Goal: Information Seeking & Learning: Find specific fact

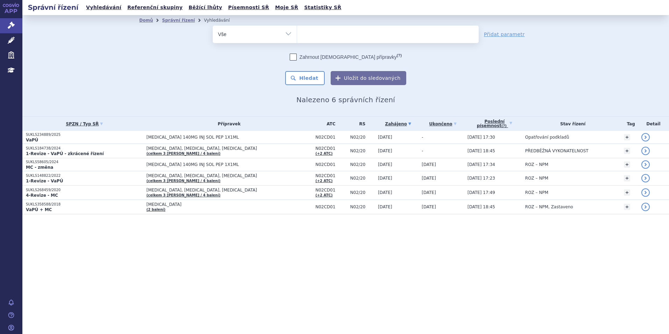
select select
type input "ke"
type input "kes"
type input "kesi"
type input "kesimp"
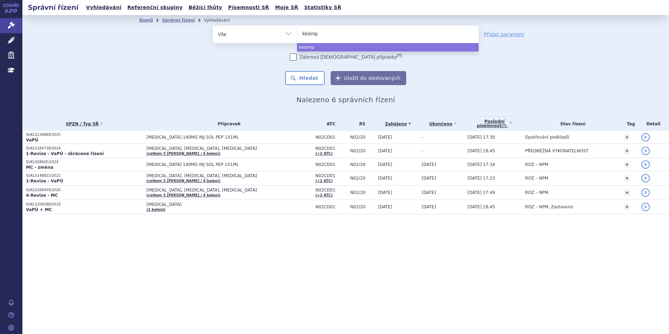
type input "kesimpt"
type input "[MEDICAL_DATA]"
select select "[MEDICAL_DATA]"
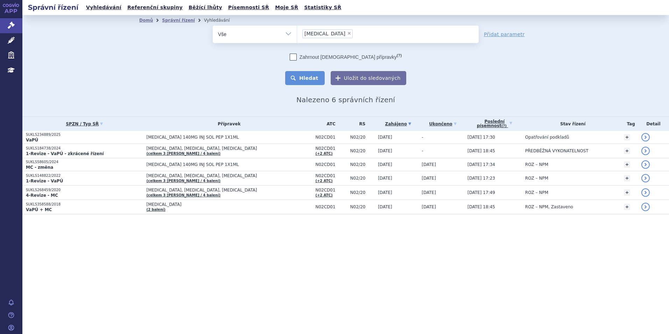
click at [310, 79] on button "Hledat" at bounding box center [305, 78] width 40 height 14
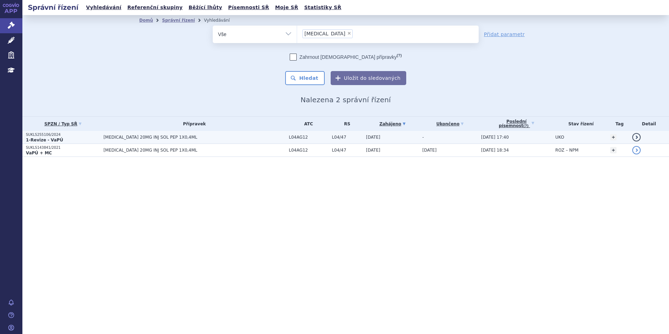
click at [42, 134] on p "SUKLS255106/2024" at bounding box center [63, 134] width 74 height 5
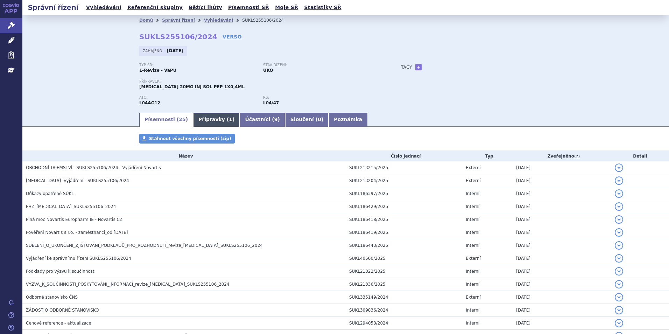
click at [202, 117] on link "Přípravky ( 1 )" at bounding box center [216, 120] width 47 height 14
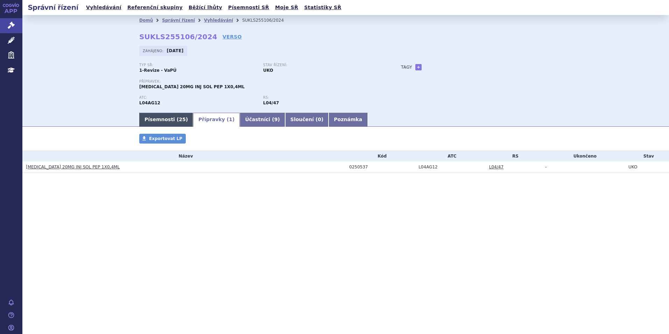
click at [161, 121] on link "Písemnosti ( 25 )" at bounding box center [166, 120] width 54 height 14
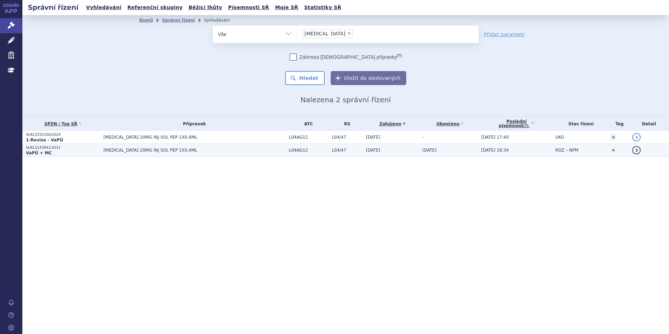
click at [33, 151] on strong "VaPÚ + MC" at bounding box center [39, 153] width 26 height 5
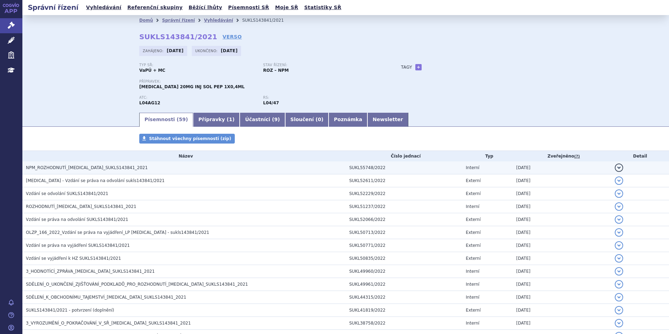
click at [93, 166] on span "NPM_ROZHODNUTÍ_KESIMPTA_SUKLS143841_2021" at bounding box center [87, 167] width 122 height 5
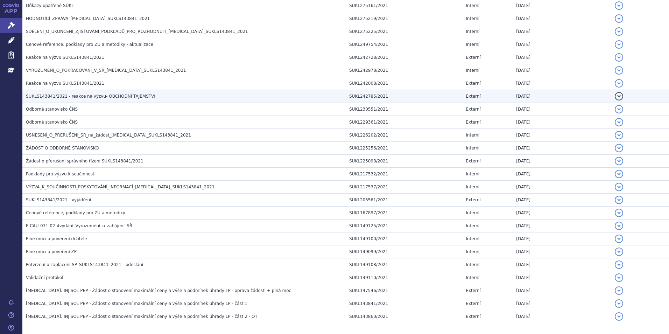
scroll to position [686, 0]
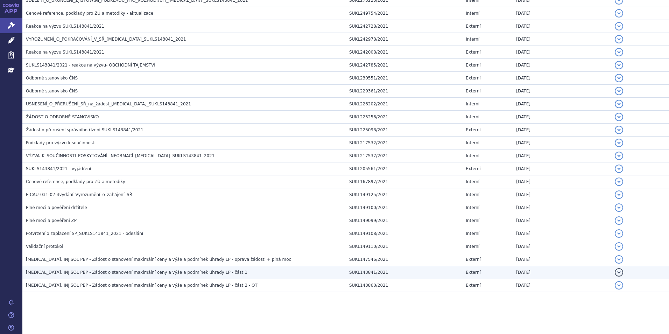
click at [166, 272] on span "KESIMPTA, INJ SOL PEP - Žádost o stanovení maximální ceny a výše a podmínek úhr…" at bounding box center [137, 272] width 222 height 5
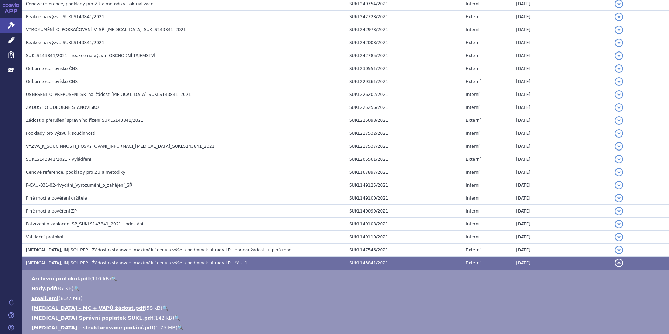
scroll to position [634, 0]
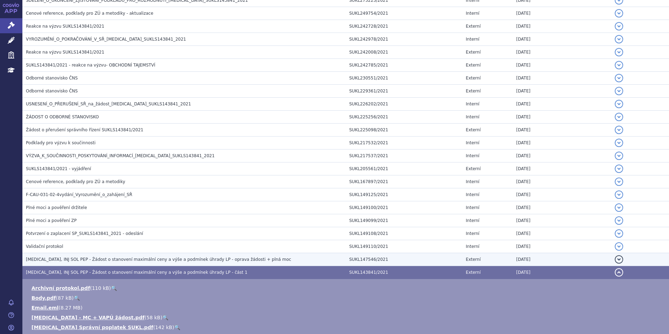
click at [168, 260] on span "KESIMPTA, INJ SOL PEP - Žádost o stanovení maximální ceny a výše a podmínek úhr…" at bounding box center [158, 259] width 265 height 5
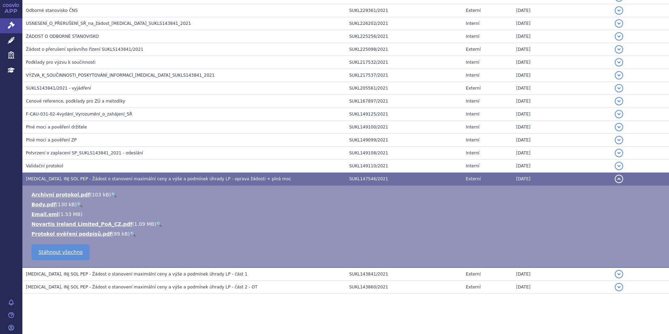
scroll to position [716, 0]
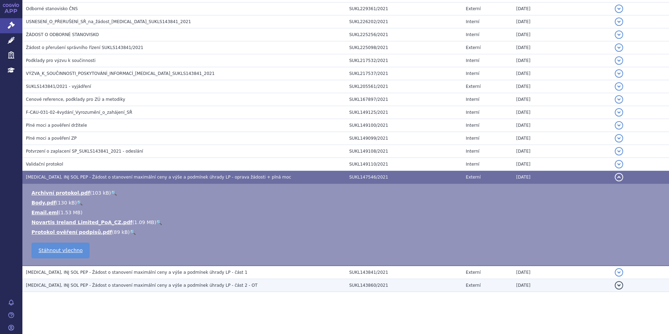
click at [182, 287] on span "KESIMPTA, INJ SOL PEP - Žádost o stanovení maximální ceny a výše a podmínek úhr…" at bounding box center [142, 285] width 232 height 5
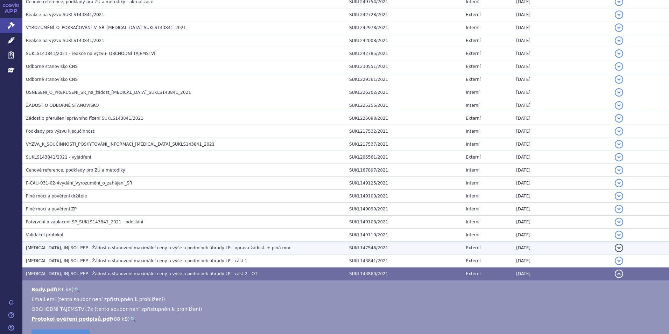
scroll to position [636, 0]
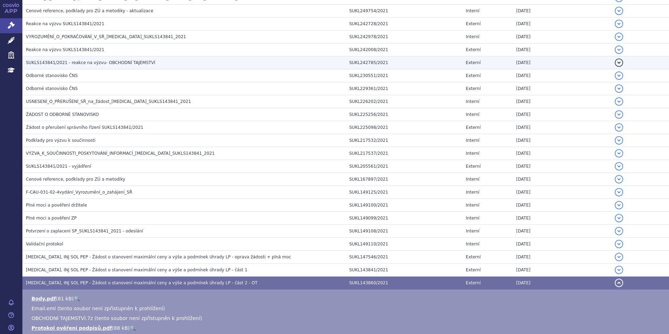
click at [119, 63] on span "SUKLS143841/2021 - reakce na výzvu- OBCHODNÍ TAJEMSTVÍ" at bounding box center [91, 62] width 130 height 5
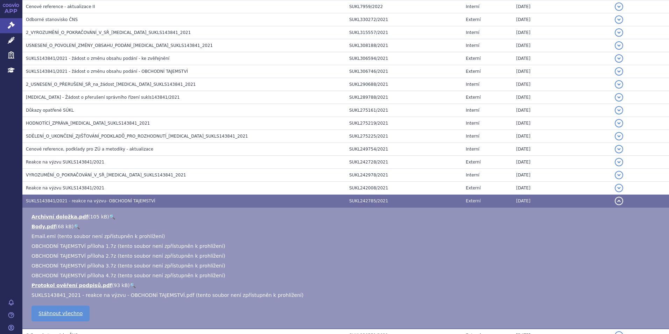
scroll to position [496, 0]
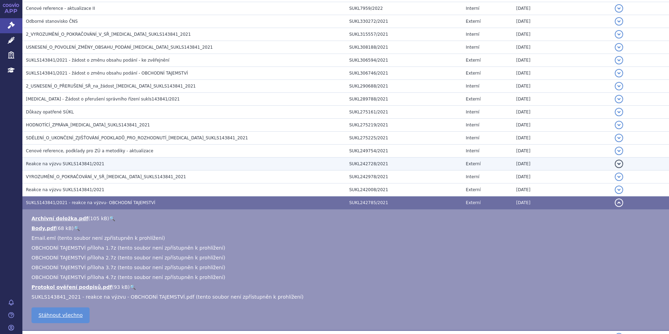
click at [121, 167] on h3 "Reakce na výzvu SUKLS143841/2021" at bounding box center [186, 163] width 320 height 7
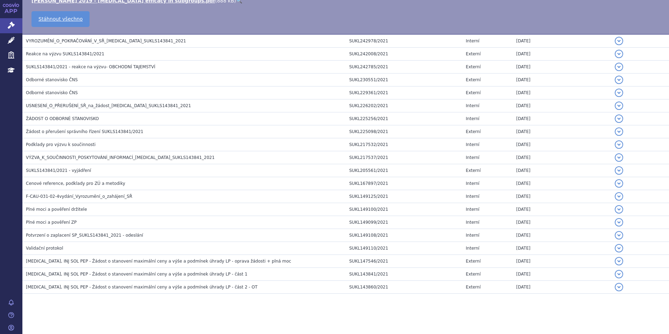
scroll to position [735, 0]
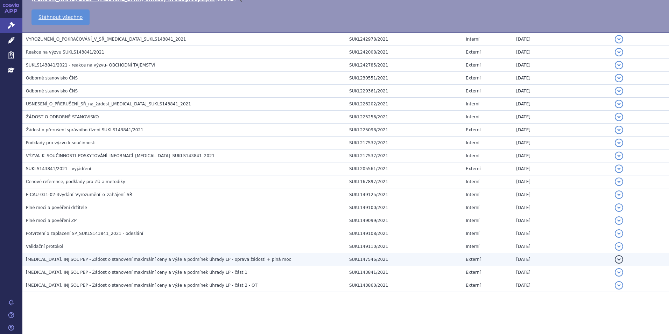
click at [134, 262] on span "KESIMPTA, INJ SOL PEP - Žádost o stanovení maximální ceny a výše a podmínek úhr…" at bounding box center [158, 259] width 265 height 5
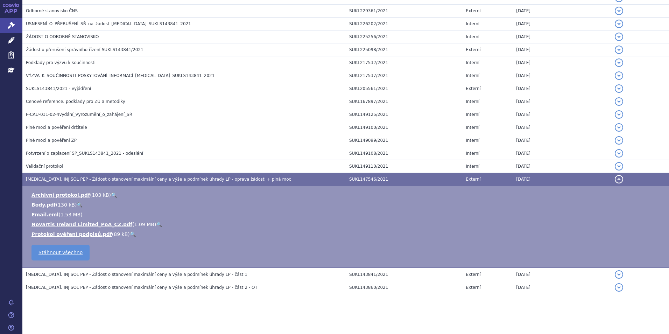
scroll to position [716, 0]
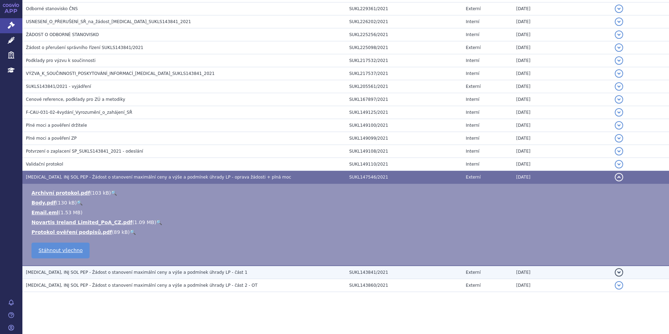
click at [182, 274] on span "KESIMPTA, INJ SOL PEP - Žádost o stanovení maximální ceny a výše a podmínek úhr…" at bounding box center [137, 272] width 222 height 5
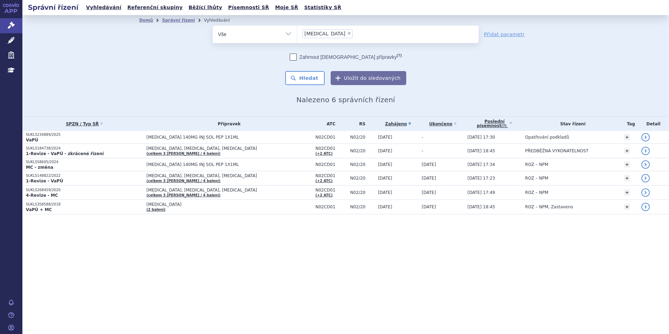
select select
click at [347, 32] on span "×" at bounding box center [349, 33] width 4 height 4
click at [297, 32] on select "[MEDICAL_DATA]" at bounding box center [297, 34] width 0 height 18
click at [420, 256] on div "Správní řízení Vyhledávání Referenční skupiny Běžící lhůty Písemnosti SŘ Moje S…" at bounding box center [345, 167] width 647 height 334
click at [512, 245] on div "Správní řízení Vyhledávání Referenční skupiny Běžící lhůty Písemnosti SŘ Moje S…" at bounding box center [345, 167] width 647 height 334
